Goal: Task Accomplishment & Management: Use online tool/utility

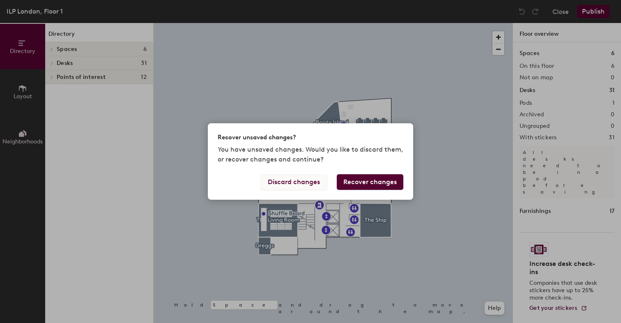
click at [280, 182] on button "Discard changes" at bounding box center [294, 182] width 66 height 16
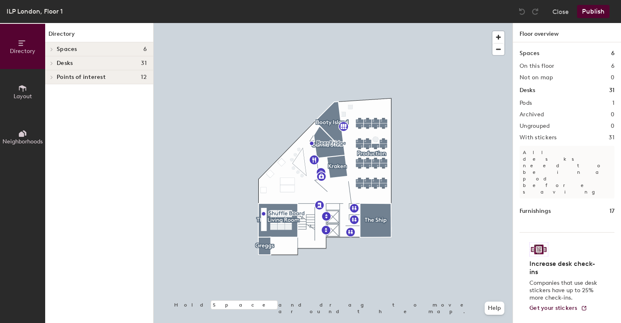
click at [380, 23] on div at bounding box center [333, 23] width 359 height 0
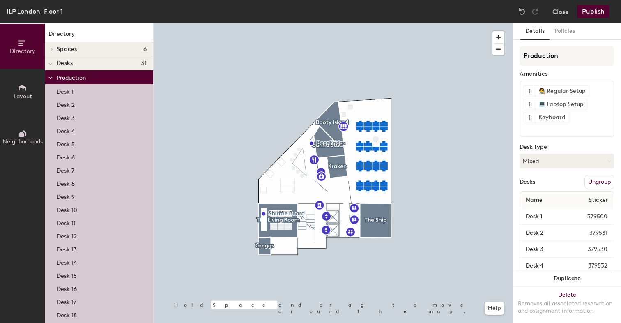
click at [448, 23] on div at bounding box center [333, 23] width 359 height 0
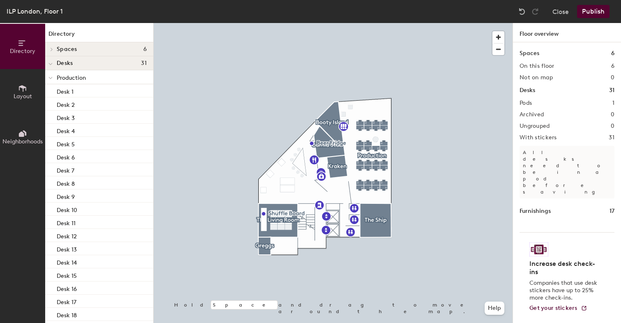
click at [16, 90] on button "Layout" at bounding box center [22, 91] width 45 height 45
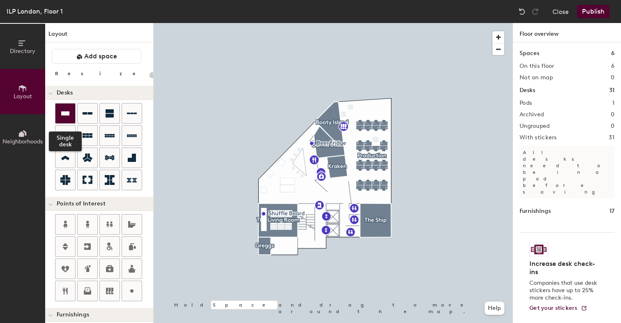
click at [69, 111] on icon at bounding box center [65, 113] width 10 height 10
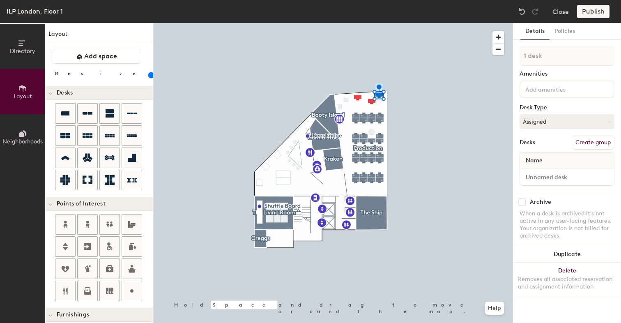
click at [371, 23] on div at bounding box center [333, 23] width 359 height 0
click at [360, 23] on div at bounding box center [333, 23] width 359 height 0
click at [551, 122] on button "Assigned" at bounding box center [567, 121] width 95 height 15
click at [541, 162] on div "Hot" at bounding box center [561, 159] width 82 height 12
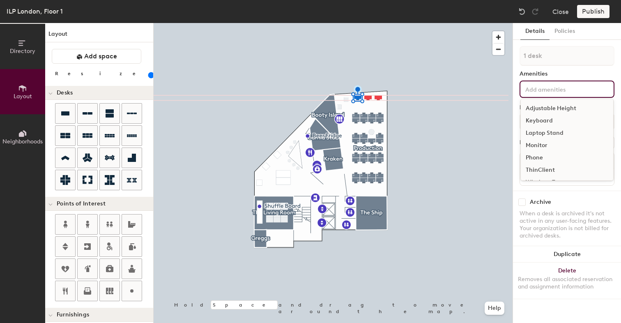
click at [561, 88] on input at bounding box center [561, 89] width 74 height 10
click at [346, 23] on div at bounding box center [333, 23] width 359 height 0
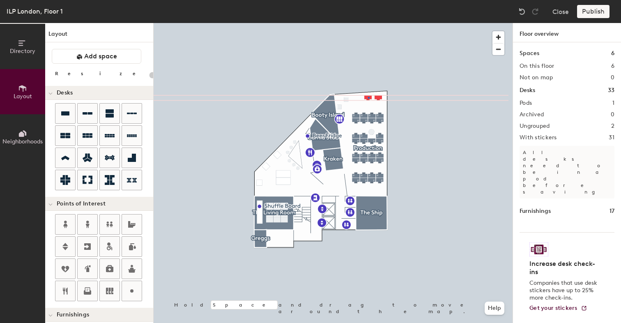
click at [368, 23] on div at bounding box center [333, 23] width 359 height 0
click at [380, 23] on div at bounding box center [333, 23] width 359 height 0
click at [125, 116] on div at bounding box center [132, 114] width 20 height 20
click at [374, 23] on div at bounding box center [333, 23] width 359 height 0
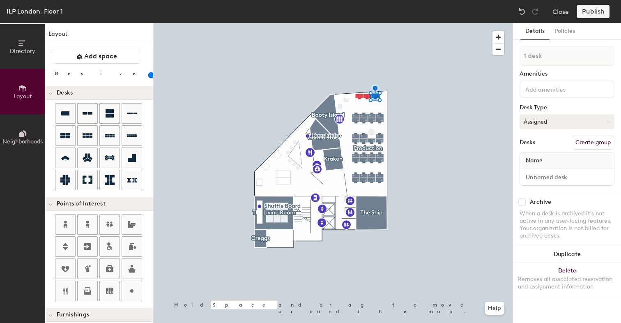
click at [547, 118] on button "Assigned" at bounding box center [567, 121] width 95 height 15
click at [542, 170] on div "Hoteled" at bounding box center [561, 172] width 82 height 12
click at [366, 23] on div at bounding box center [333, 23] width 359 height 0
click at [542, 124] on button "Assigned" at bounding box center [567, 121] width 95 height 15
click at [538, 158] on div "Hot" at bounding box center [561, 159] width 82 height 12
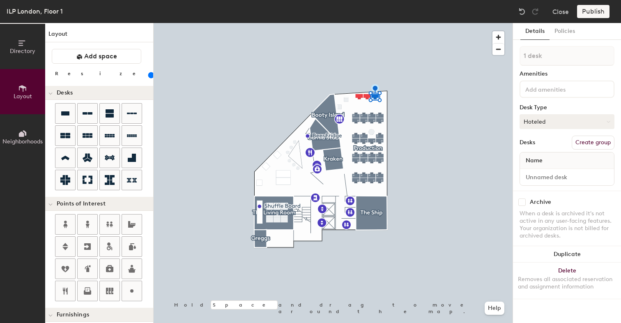
click at [540, 126] on button "Hoteled" at bounding box center [567, 121] width 95 height 15
click at [535, 160] on div "Hot" at bounding box center [561, 159] width 82 height 12
click at [358, 23] on div at bounding box center [333, 23] width 359 height 0
click at [539, 127] on button "Assigned" at bounding box center [567, 121] width 95 height 15
click at [544, 158] on div "Hot" at bounding box center [561, 159] width 82 height 12
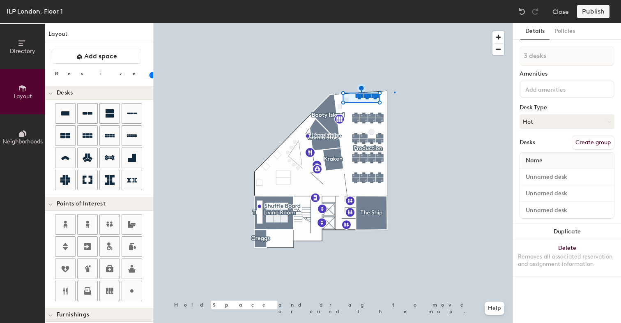
click at [394, 23] on div at bounding box center [333, 23] width 359 height 0
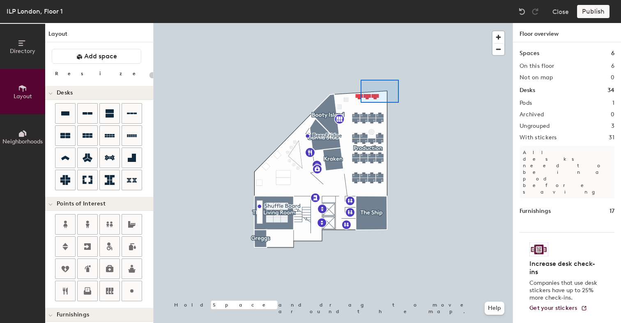
type input "140"
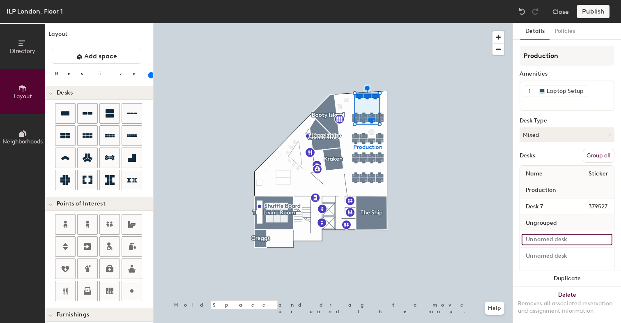
click at [549, 238] on input at bounding box center [567, 240] width 91 height 12
click at [379, 23] on div at bounding box center [333, 23] width 359 height 0
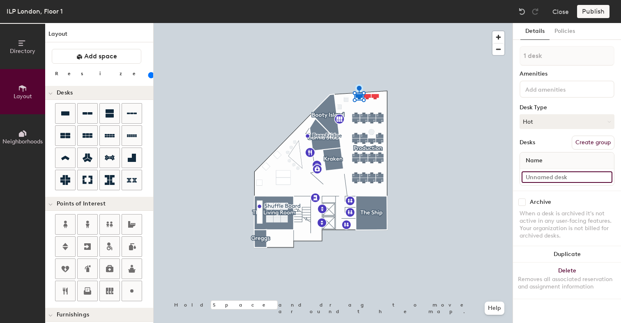
click at [551, 177] on input at bounding box center [567, 177] width 91 height 12
click at [567, 177] on input "Desk 43" at bounding box center [567, 177] width 91 height 12
type input "Desk 32"
click at [537, 175] on input at bounding box center [567, 177] width 91 height 12
type input "Desk 33"
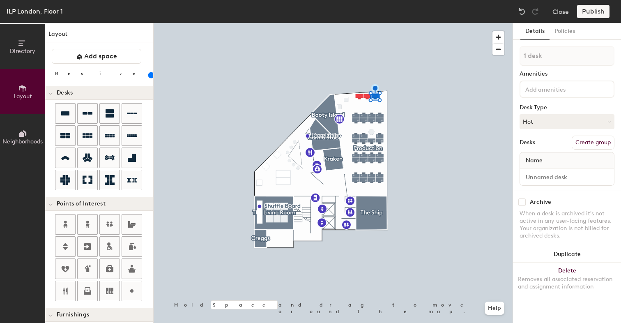
click at [554, 183] on div at bounding box center [567, 177] width 94 height 16
click at [554, 181] on input at bounding box center [567, 177] width 91 height 12
type input "Desk 34"
click at [412, 23] on div at bounding box center [333, 23] width 359 height 0
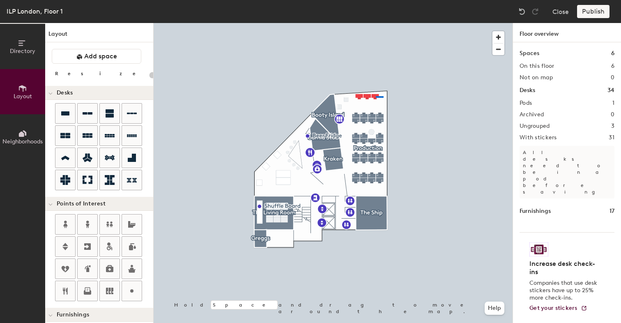
type input "140"
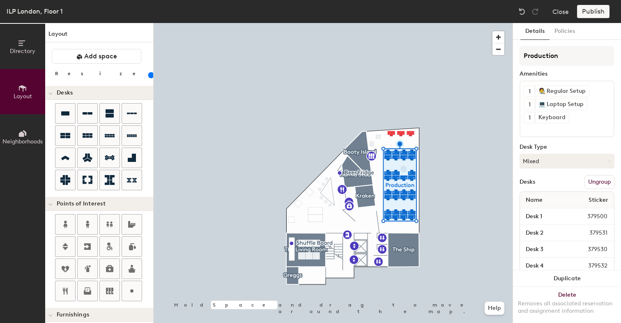
click at [410, 23] on div at bounding box center [333, 23] width 359 height 0
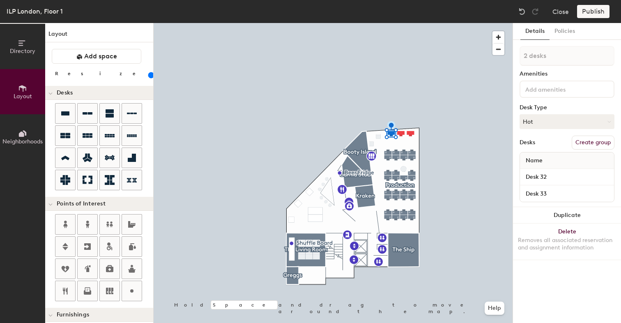
type input "3 desks"
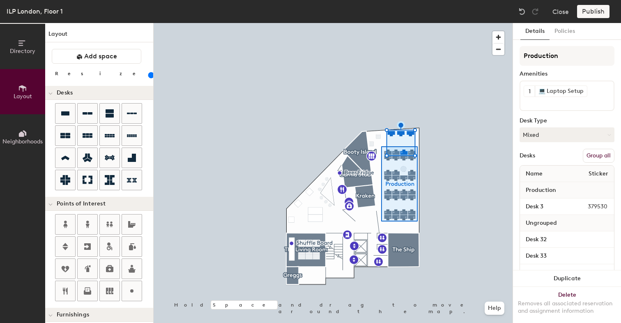
click at [382, 23] on div at bounding box center [333, 23] width 359 height 0
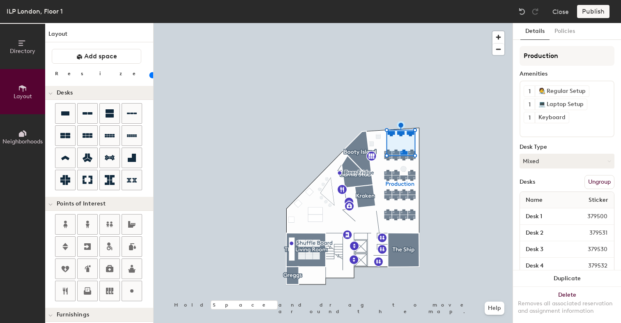
type input "20"
